Goal: Register for event/course

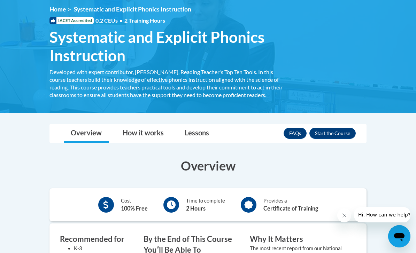
scroll to position [96, 0]
click at [343, 134] on button "Enroll" at bounding box center [333, 133] width 46 height 11
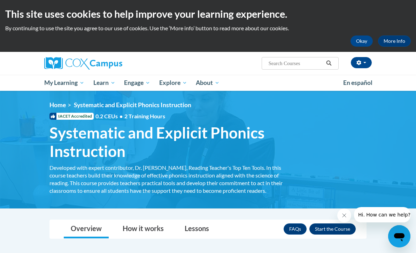
click at [326, 229] on button "Enroll" at bounding box center [333, 229] width 46 height 11
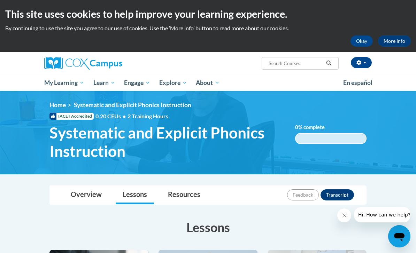
click at [348, 217] on button "Close message from company" at bounding box center [345, 216] width 14 height 14
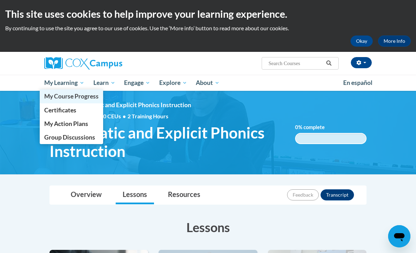
click at [74, 95] on span "My Course Progress" at bounding box center [71, 96] width 54 height 7
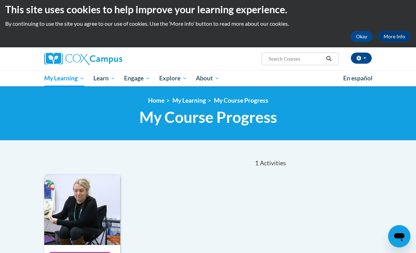
scroll to position [27, 0]
